Goal: Task Accomplishment & Management: Complete application form

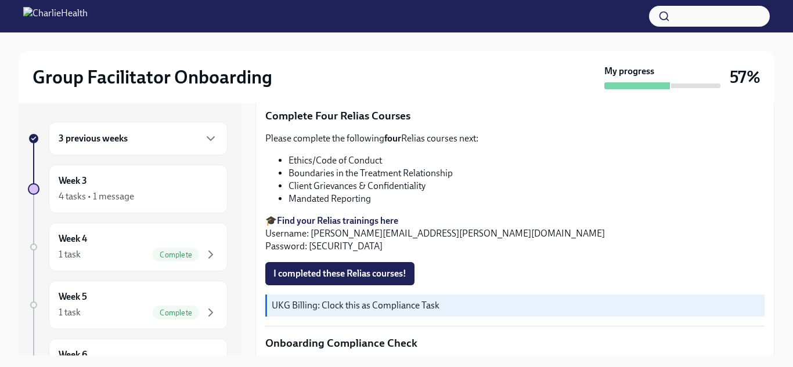
scroll to position [559, 0]
click at [305, 269] on span "I completed these Relias courses!" at bounding box center [339, 275] width 133 height 12
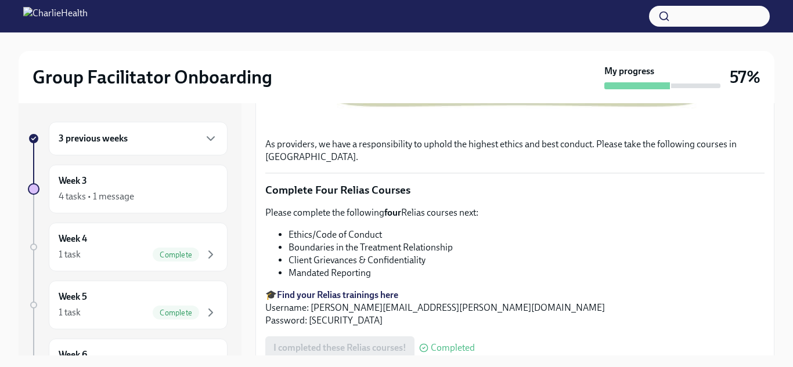
scroll to position [562, 0]
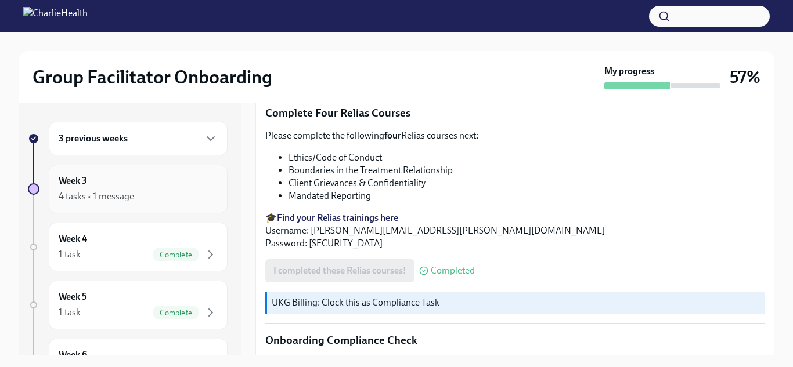
click at [166, 197] on div "4 tasks • 1 message" at bounding box center [138, 197] width 159 height 14
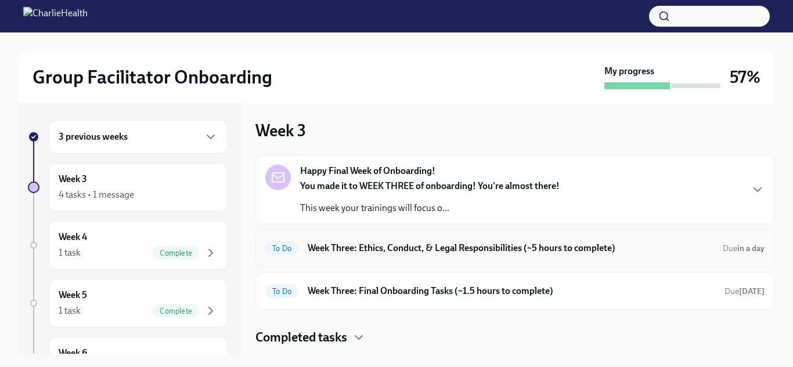
scroll to position [170, 0]
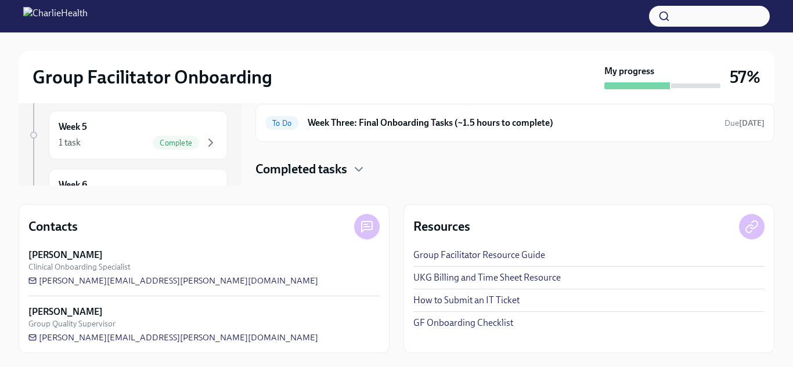
click at [311, 163] on h4 "Completed tasks" at bounding box center [301, 169] width 92 height 17
click at [358, 168] on icon "button" at bounding box center [358, 169] width 7 height 3
click at [358, 168] on icon "button" at bounding box center [359, 170] width 14 height 14
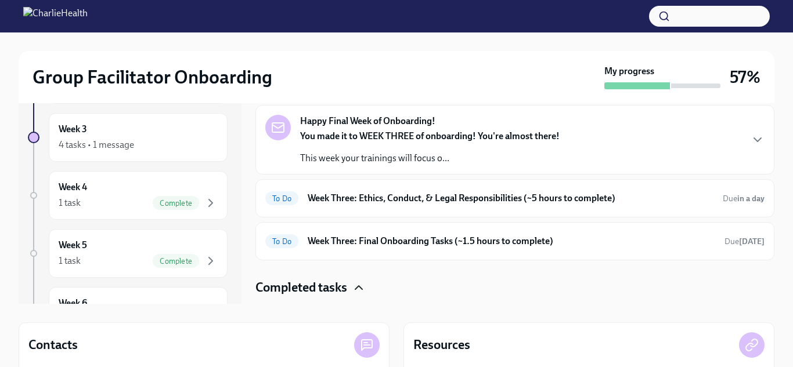
scroll to position [50, 0]
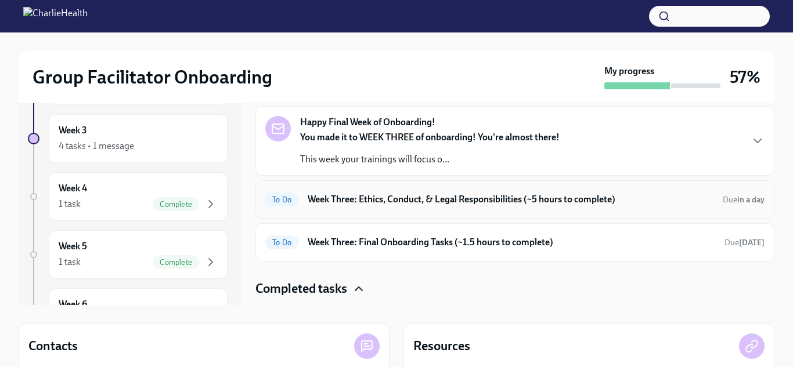
click at [349, 197] on h6 "Week Three: Ethics, Conduct, & Legal Responsibilities (~5 hours to complete)" at bounding box center [511, 199] width 406 height 13
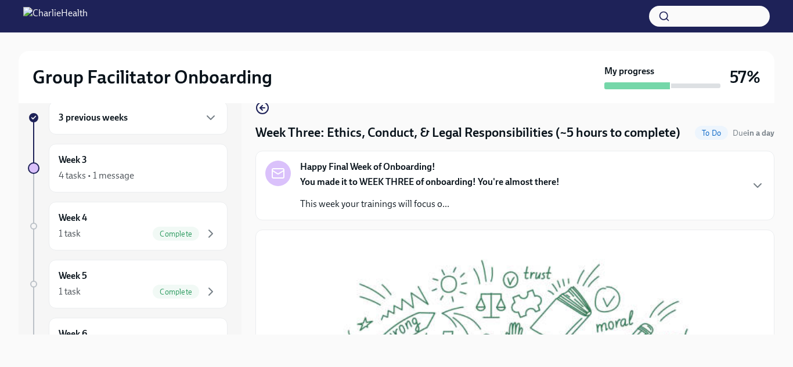
scroll to position [1, 0]
click at [393, 189] on div "You made it to WEEK THREE of onboarding! You're almost there! This week your tr…" at bounding box center [429, 192] width 259 height 35
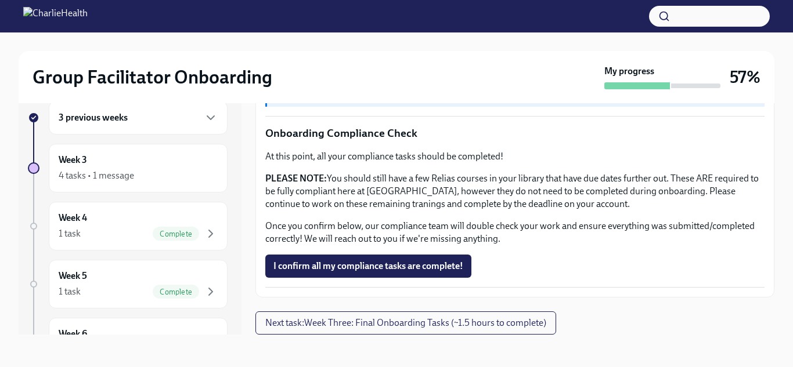
scroll to position [1196, 0]
click at [371, 275] on button "I confirm all my compliance tasks are complete!" at bounding box center [368, 266] width 206 height 23
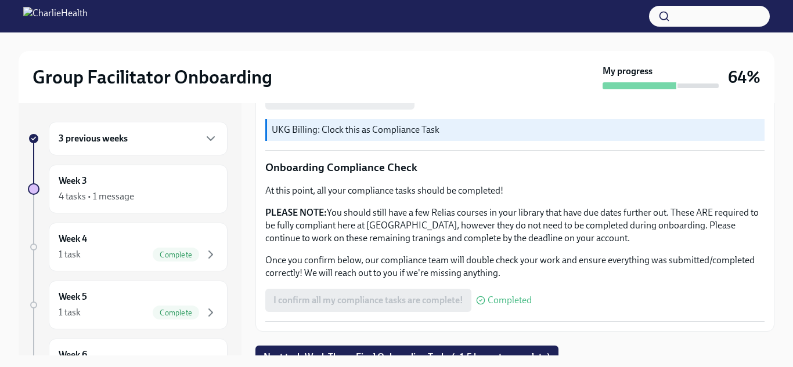
scroll to position [753, 0]
click at [337, 345] on button "Next task : Week Three: Final Onboarding Tasks (~1.5 hours to complete)" at bounding box center [406, 356] width 303 height 23
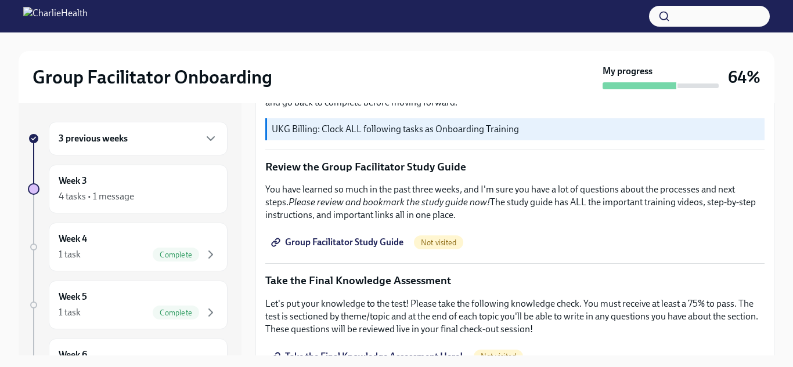
scroll to position [518, 0]
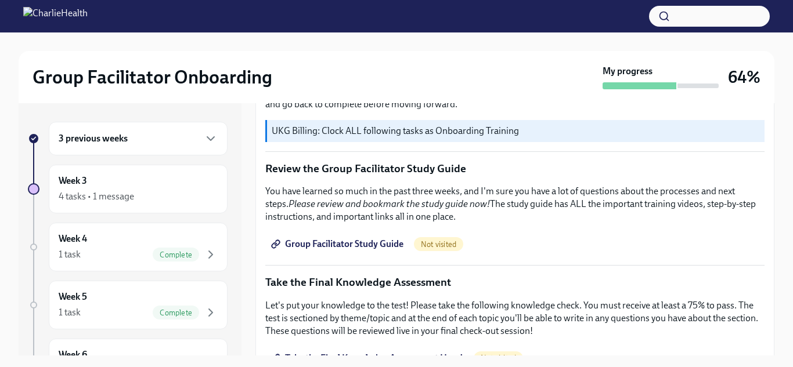
click at [329, 244] on span "Group Facilitator Study Guide" at bounding box center [338, 245] width 130 height 12
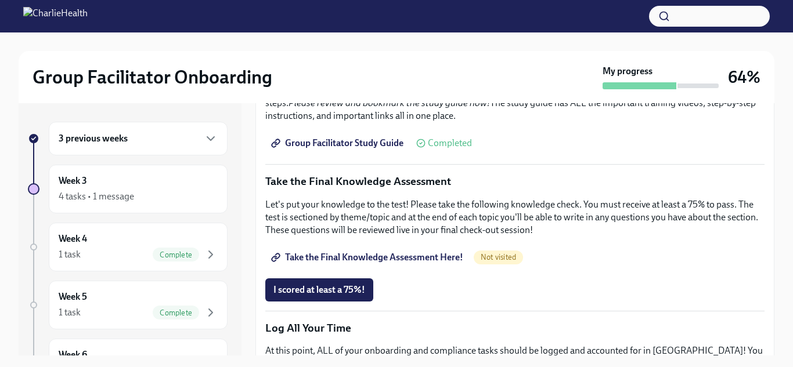
scroll to position [618, 0]
click at [340, 258] on span "Take the Final Knowledge Assessment Here!" at bounding box center [368, 258] width 190 height 12
